Goal: Navigation & Orientation: Go to known website

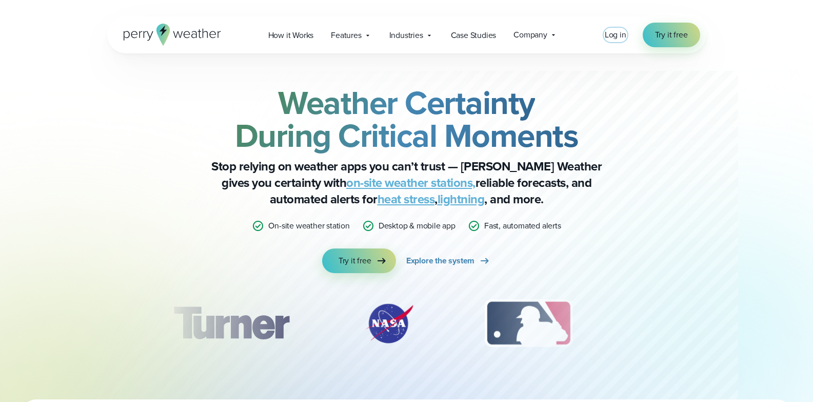
click at [609, 35] on span "Log in" at bounding box center [616, 35] width 22 height 12
click at [619, 36] on span "Log in" at bounding box center [616, 35] width 22 height 12
